Goal: Task Accomplishment & Management: Use online tool/utility

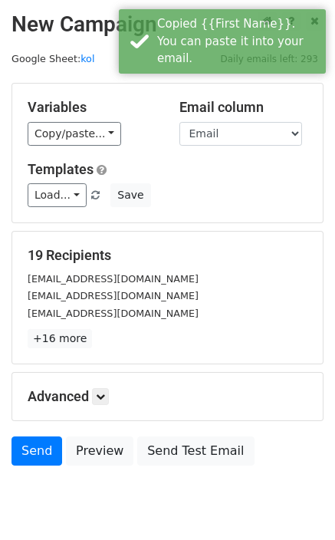
click at [51, 199] on link "Load..." at bounding box center [57, 195] width 59 height 24
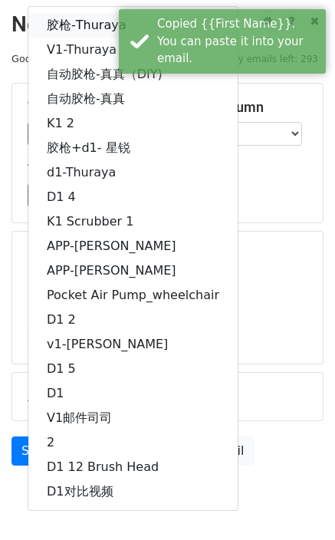
click at [74, 21] on link "胶枪-Thuraya" at bounding box center [132, 25] width 209 height 25
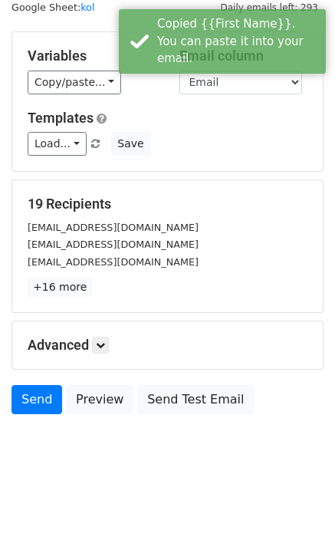
scroll to position [56, 0]
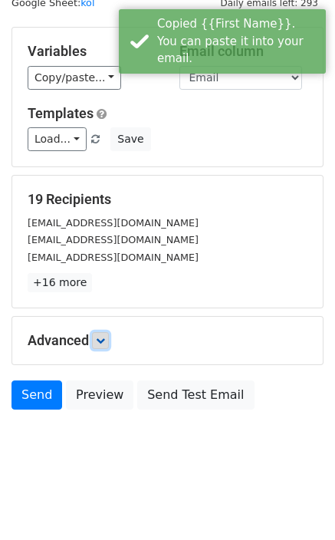
click at [106, 334] on link at bounding box center [100, 340] width 17 height 17
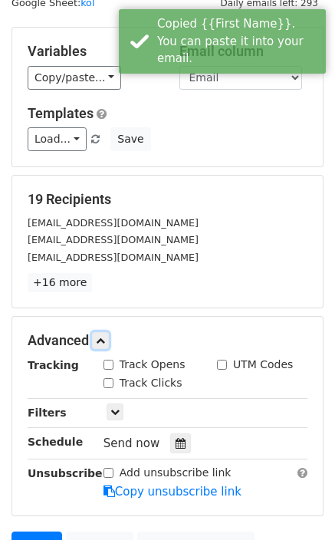
scroll to position [183, 0]
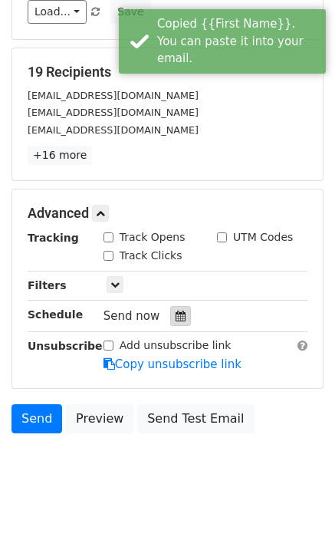
click at [176, 315] on icon at bounding box center [181, 316] width 10 height 11
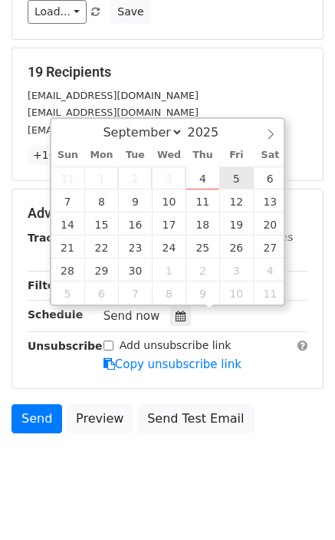
type input "[DATE] 12:00"
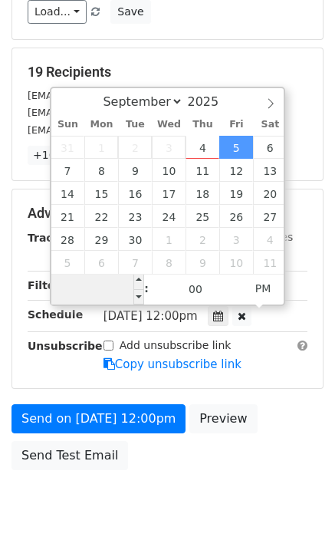
type input "2"
type input "[DATE] 02:00"
click at [274, 282] on span "PM" at bounding box center [263, 288] width 42 height 31
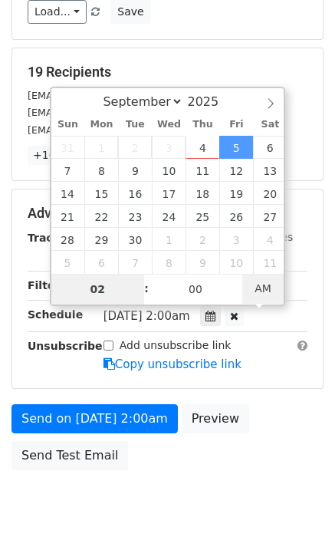
scroll to position [181, 0]
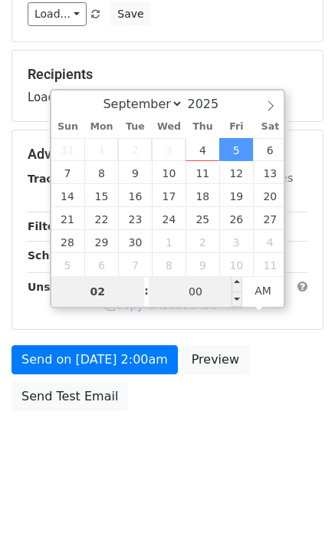
type input "02"
click at [209, 294] on input "00" at bounding box center [196, 291] width 94 height 31
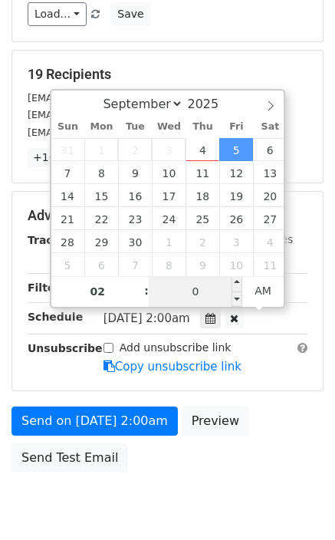
type input "01"
type input "[DATE] 02:01"
click at [332, 283] on main "New Campaign Daily emails left: 293 Google Sheet: kol Variables Copy/paste... {…" at bounding box center [167, 155] width 335 height 650
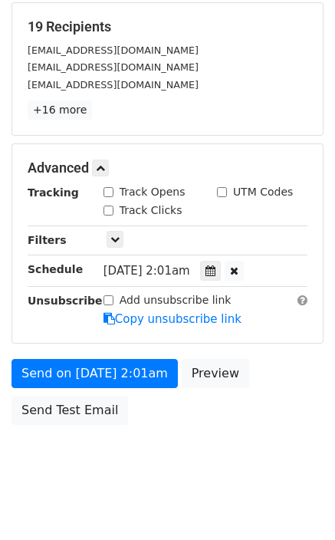
scroll to position [242, 0]
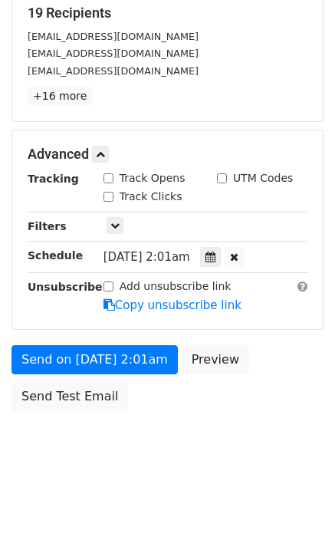
click at [150, 516] on html "New Campaign Daily emails left: 293 Google Sheet: kol Variables Copy/paste... {…" at bounding box center [167, 150] width 335 height 784
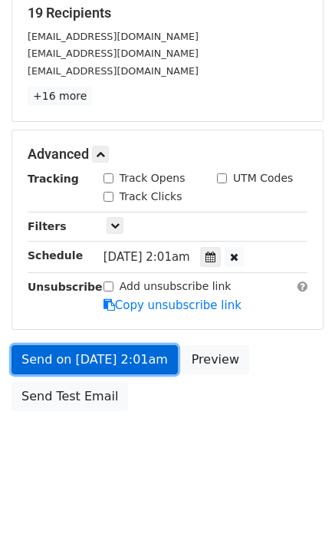
click at [82, 361] on link "Send on [DATE] 2:01am" at bounding box center [95, 359] width 166 height 29
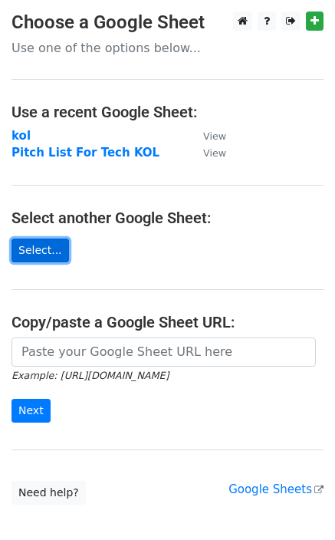
click at [53, 253] on link "Select..." at bounding box center [41, 251] width 58 height 24
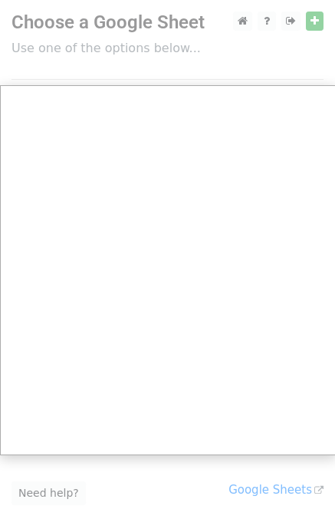
click at [314, 28] on div at bounding box center [167, 314] width 335 height 628
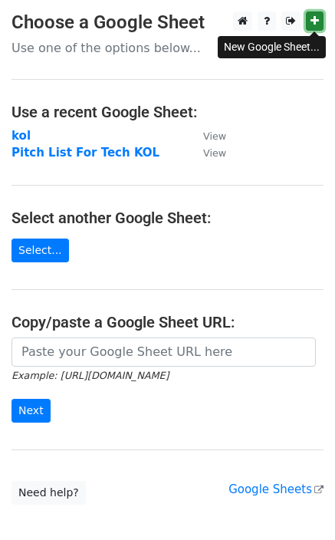
click at [314, 23] on icon at bounding box center [315, 20] width 8 height 11
click at [44, 246] on link "Select..." at bounding box center [41, 251] width 58 height 24
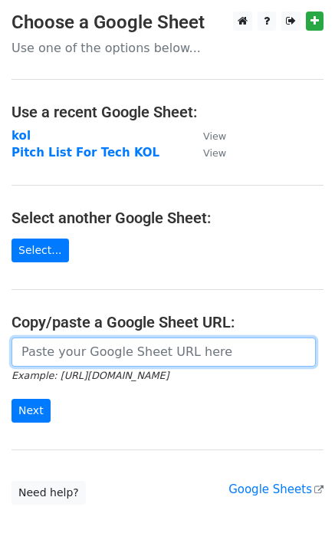
click at [139, 355] on input "url" at bounding box center [164, 352] width 305 height 29
click at [139, 354] on input "url" at bounding box center [164, 352] width 305 height 29
paste input "https://docs.google.com/spreadsheets/d/1GNLGqu37VCZYnrU_h7ZxrcPCt7569WWyWEhzPWy…"
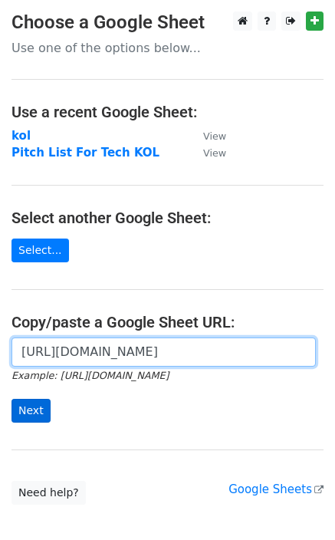
type input "https://docs.google.com/spreadsheets/d/1GNLGqu37VCZYnrU_h7ZxrcPCt7569WWyWEhzPWy…"
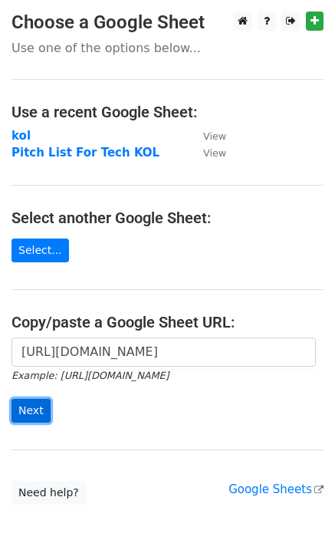
click at [30, 414] on input "Next" at bounding box center [31, 411] width 39 height 24
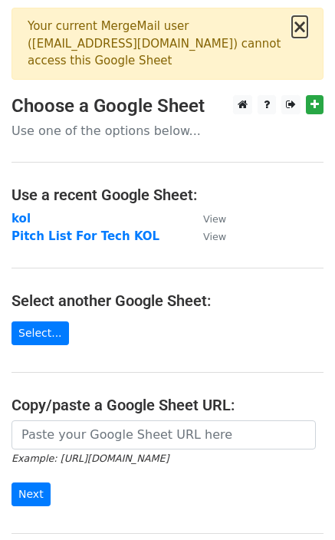
click at [304, 28] on button "×" at bounding box center [299, 27] width 15 height 18
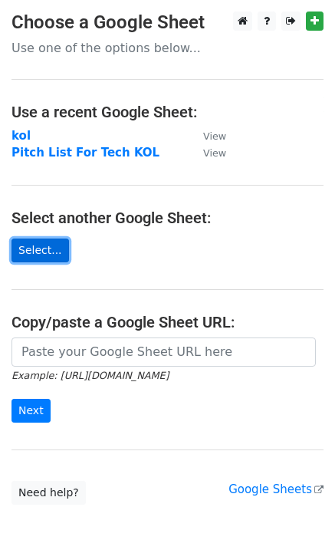
click at [51, 254] on link "Select..." at bounding box center [41, 251] width 58 height 24
click at [27, 259] on link "Select..." at bounding box center [41, 251] width 58 height 24
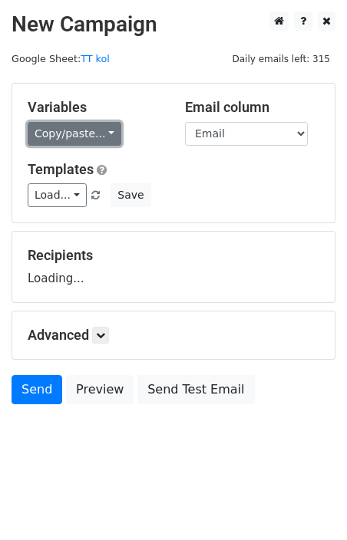
click at [95, 138] on link "Copy/paste..." at bounding box center [75, 134] width 94 height 24
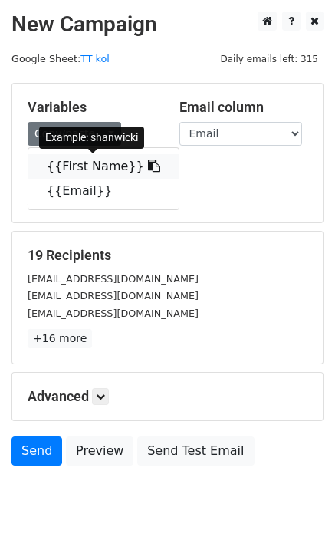
click at [97, 168] on link "{{First Name}}" at bounding box center [103, 166] width 150 height 25
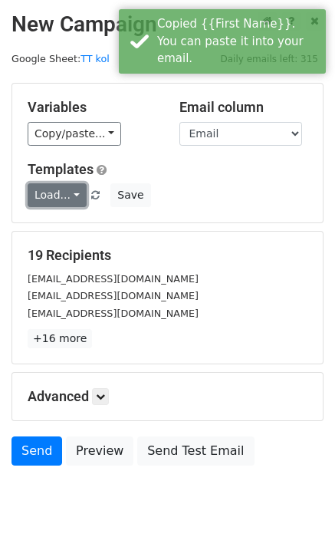
click at [61, 198] on link "Load..." at bounding box center [57, 195] width 59 height 24
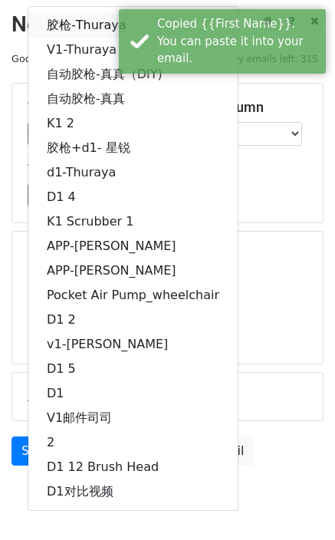
click at [87, 25] on link "胶枪-Thuraya" at bounding box center [132, 25] width 209 height 25
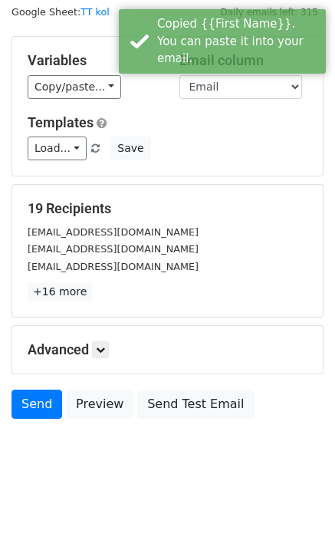
scroll to position [56, 0]
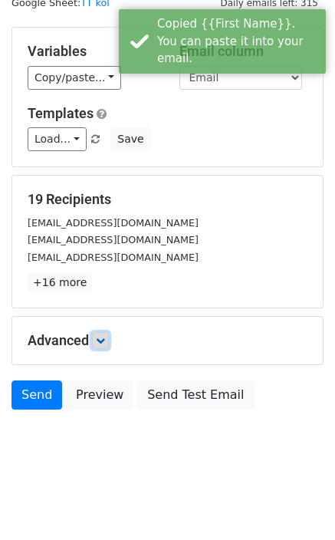
click at [107, 334] on link at bounding box center [100, 340] width 17 height 17
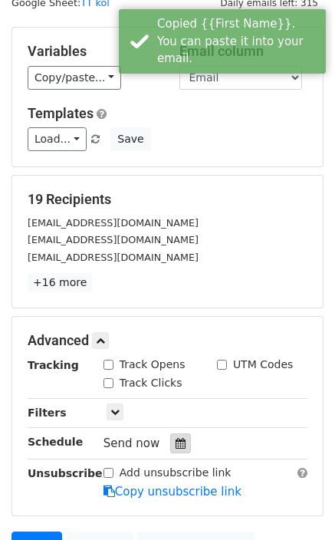
click at [179, 446] on icon at bounding box center [181, 443] width 10 height 11
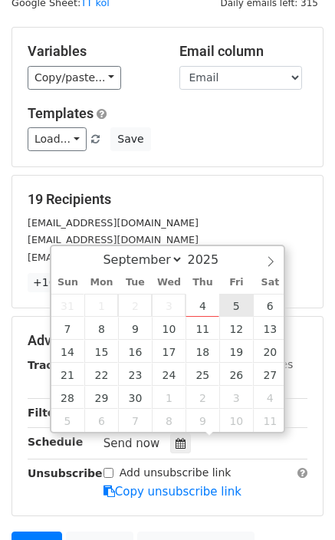
type input "[DATE] 12:00"
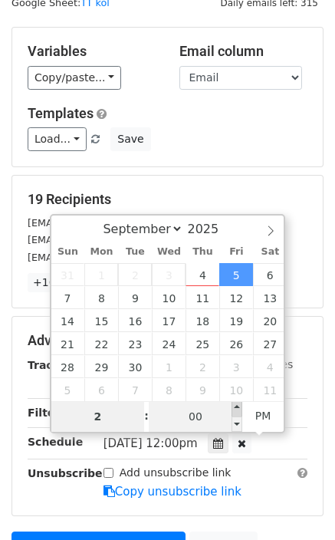
type input "02"
type input "2025-09-05 14:05"
type input "05"
click at [232, 412] on span at bounding box center [237, 408] width 11 height 15
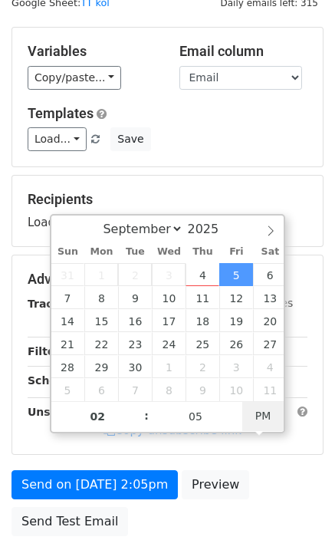
type input "2025-09-05 02:05"
click at [259, 414] on span "PM" at bounding box center [263, 415] width 42 height 31
click at [321, 250] on form "Variables Copy/paste... {{First Name}} {{Email}} Email column First Name Email …" at bounding box center [168, 285] width 312 height 517
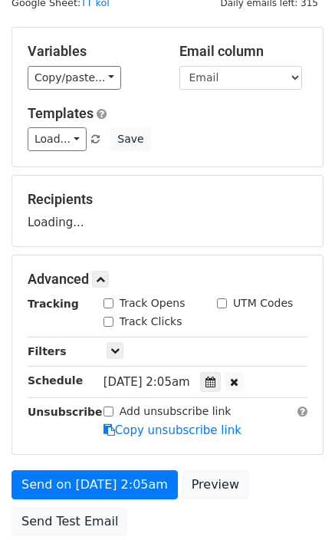
scroll to position [181, 0]
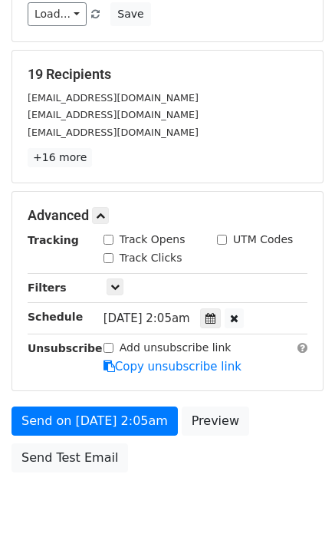
click at [151, 517] on body "New Campaign Daily emails left: 315 Google Sheet: TT kol Variables Copy/paste..…" at bounding box center [167, 185] width 335 height 711
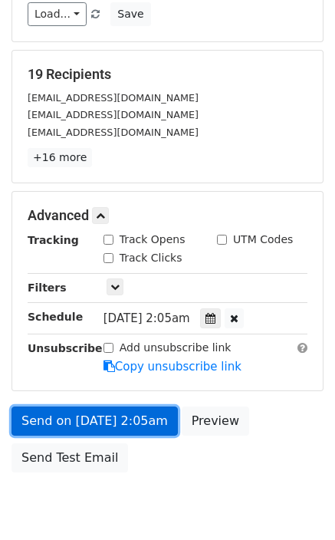
click at [108, 414] on link "Send on Sep 5 at 2:05am" at bounding box center [95, 421] width 166 height 29
